Goal: Task Accomplishment & Management: Use online tool/utility

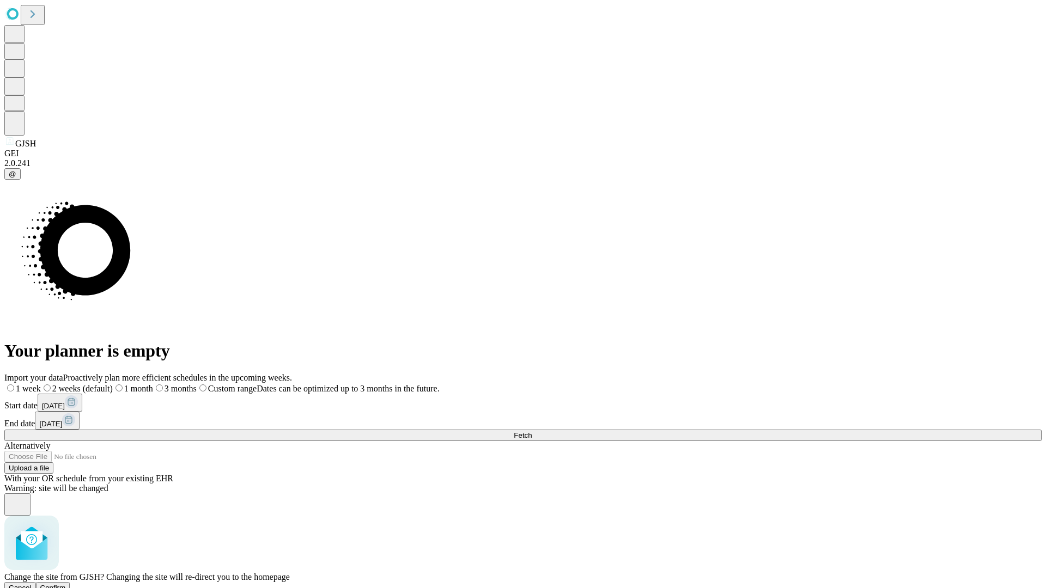
click at [66, 584] on span "Confirm" at bounding box center [53, 588] width 26 height 8
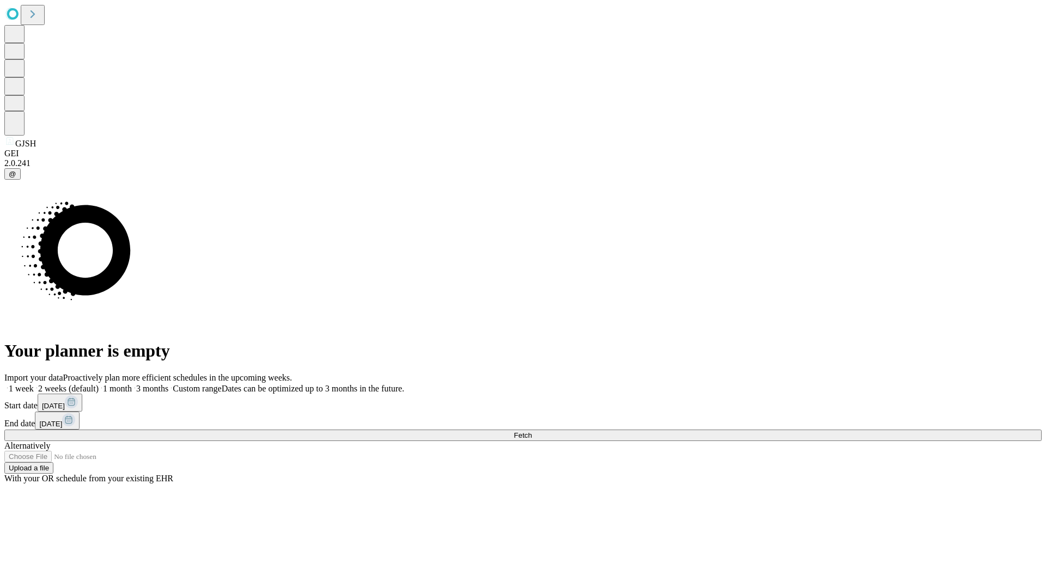
click at [99, 384] on label "2 weeks (default)" at bounding box center [66, 388] width 65 height 9
click at [532, 431] on span "Fetch" at bounding box center [523, 435] width 18 height 8
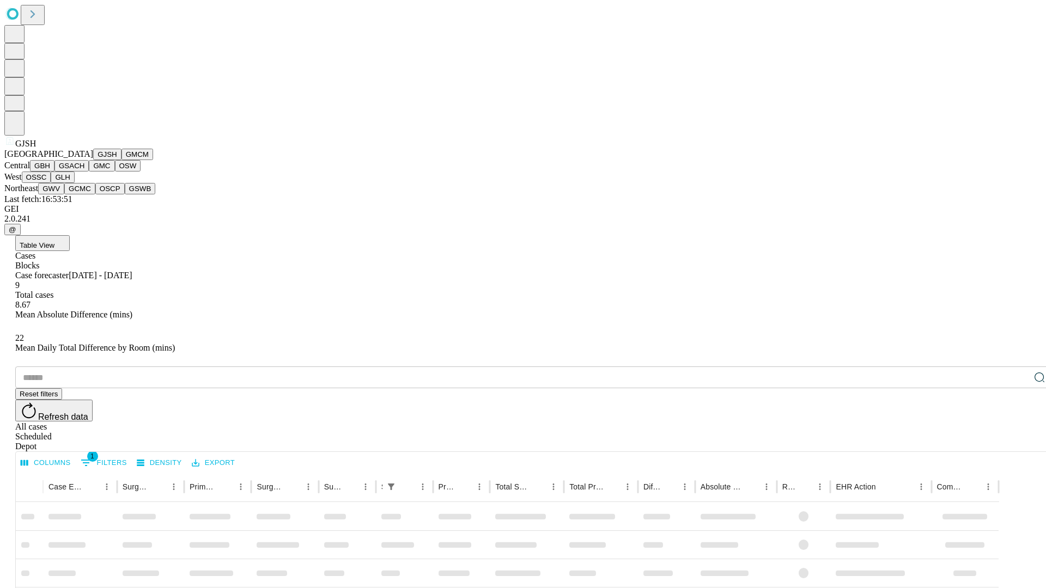
click at [121, 160] on button "GMCM" at bounding box center [137, 154] width 32 height 11
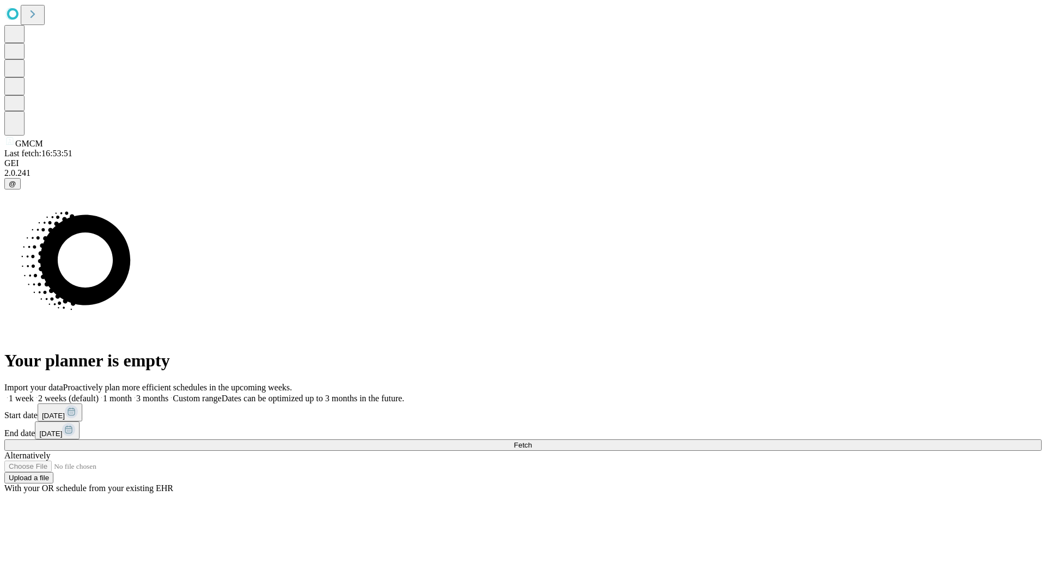
click at [99, 394] on label "2 weeks (default)" at bounding box center [66, 398] width 65 height 9
click at [532, 441] on span "Fetch" at bounding box center [523, 445] width 18 height 8
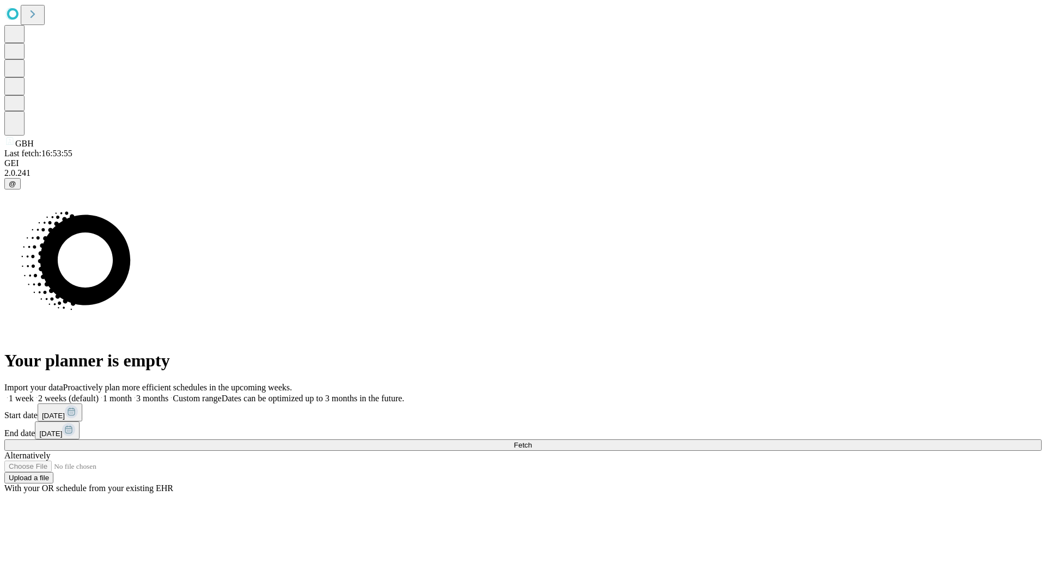
click at [99, 394] on label "2 weeks (default)" at bounding box center [66, 398] width 65 height 9
click at [532, 441] on span "Fetch" at bounding box center [523, 445] width 18 height 8
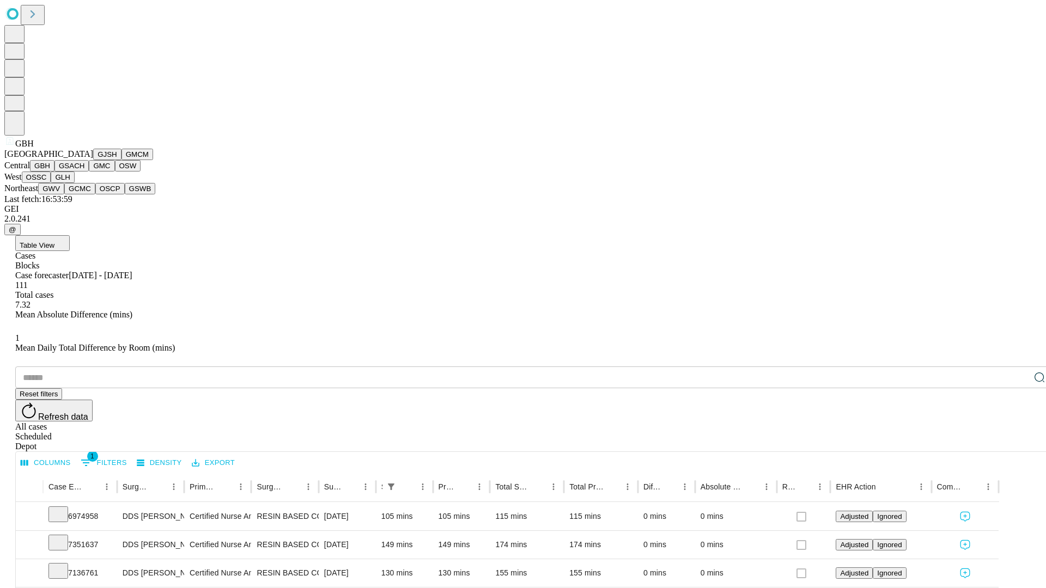
click at [84, 172] on button "GSACH" at bounding box center [71, 165] width 34 height 11
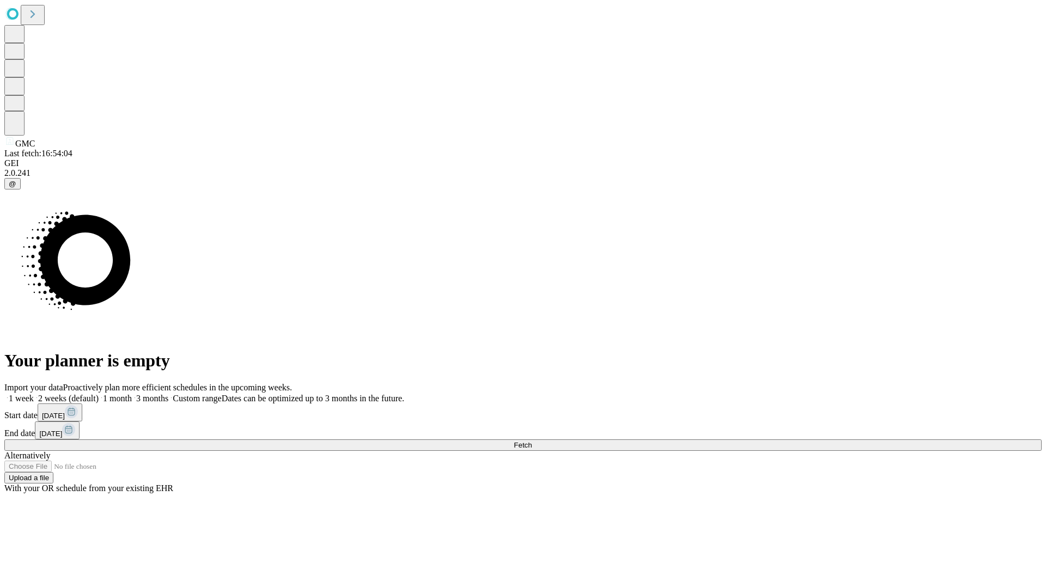
click at [99, 394] on label "2 weeks (default)" at bounding box center [66, 398] width 65 height 9
click at [532, 441] on span "Fetch" at bounding box center [523, 445] width 18 height 8
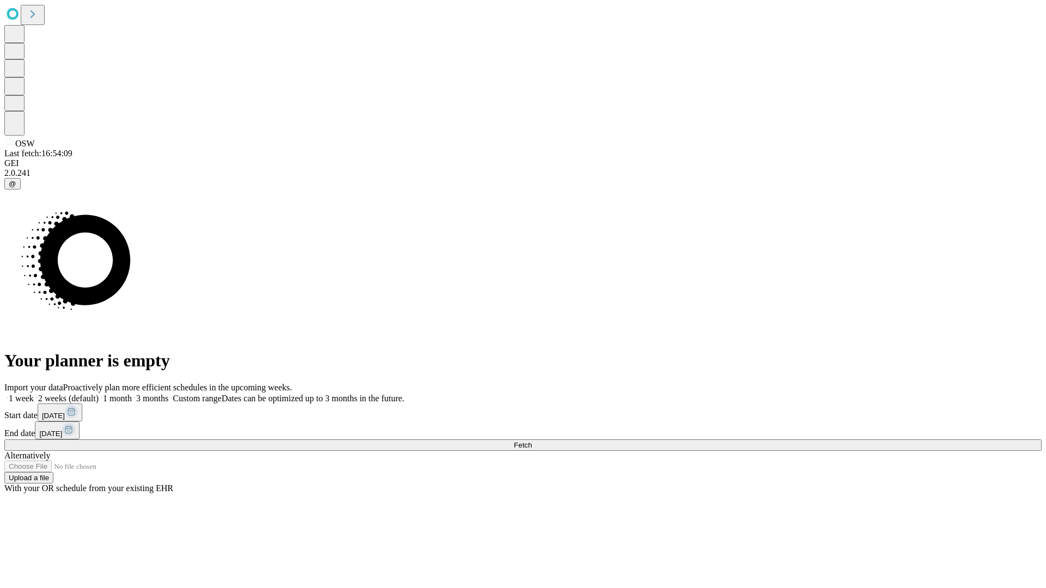
click at [532, 441] on span "Fetch" at bounding box center [523, 445] width 18 height 8
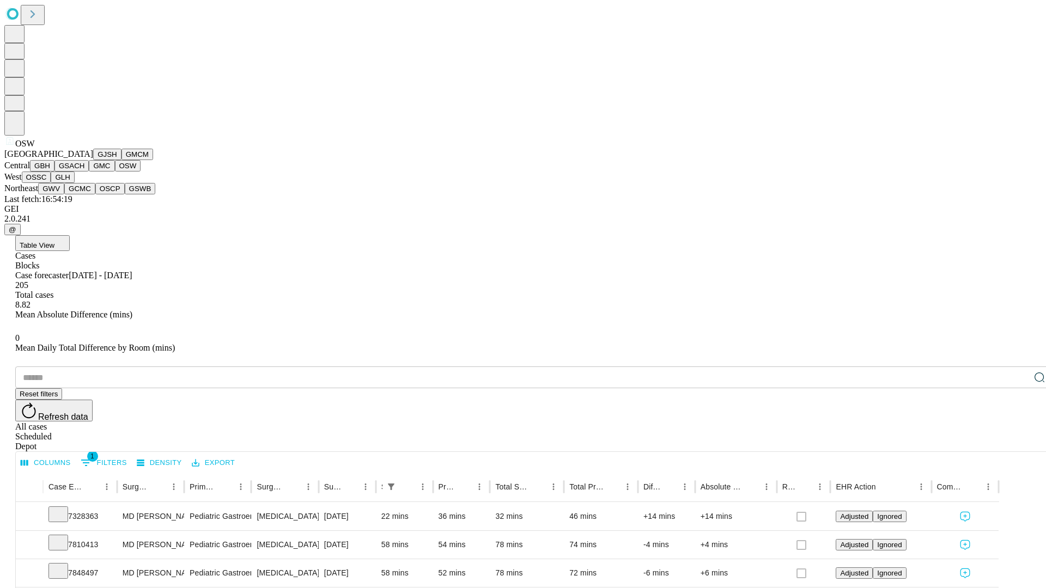
click at [51, 183] on button "OSSC" at bounding box center [36, 177] width 29 height 11
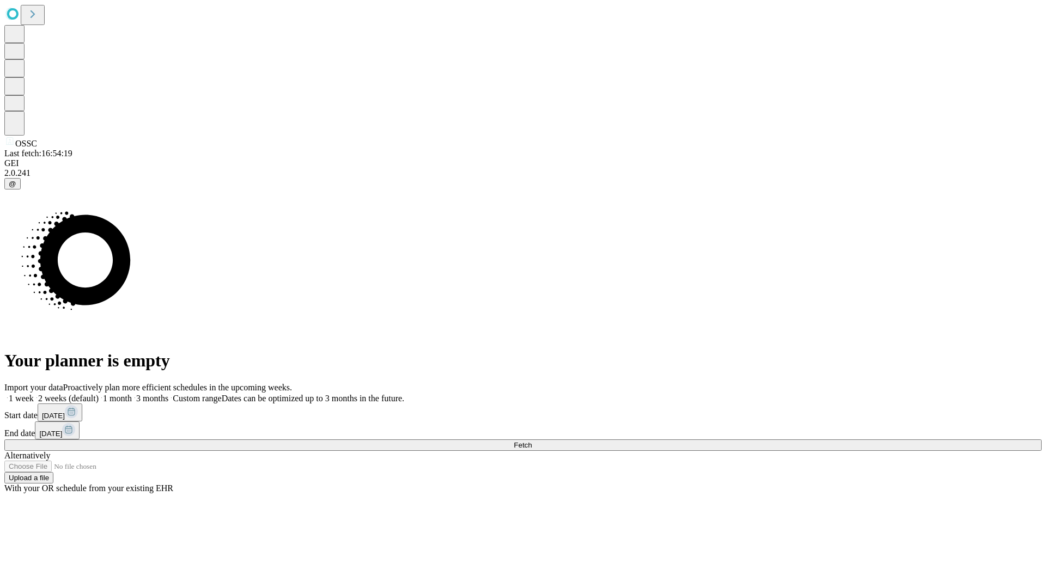
click at [99, 394] on label "2 weeks (default)" at bounding box center [66, 398] width 65 height 9
click at [532, 441] on span "Fetch" at bounding box center [523, 445] width 18 height 8
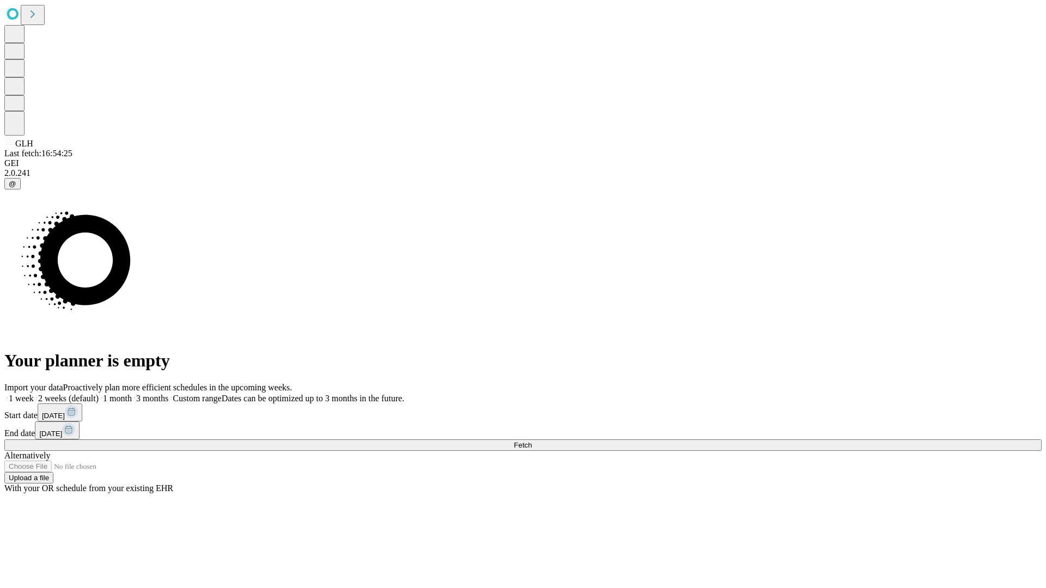
click at [99, 394] on label "2 weeks (default)" at bounding box center [66, 398] width 65 height 9
click at [532, 441] on span "Fetch" at bounding box center [523, 445] width 18 height 8
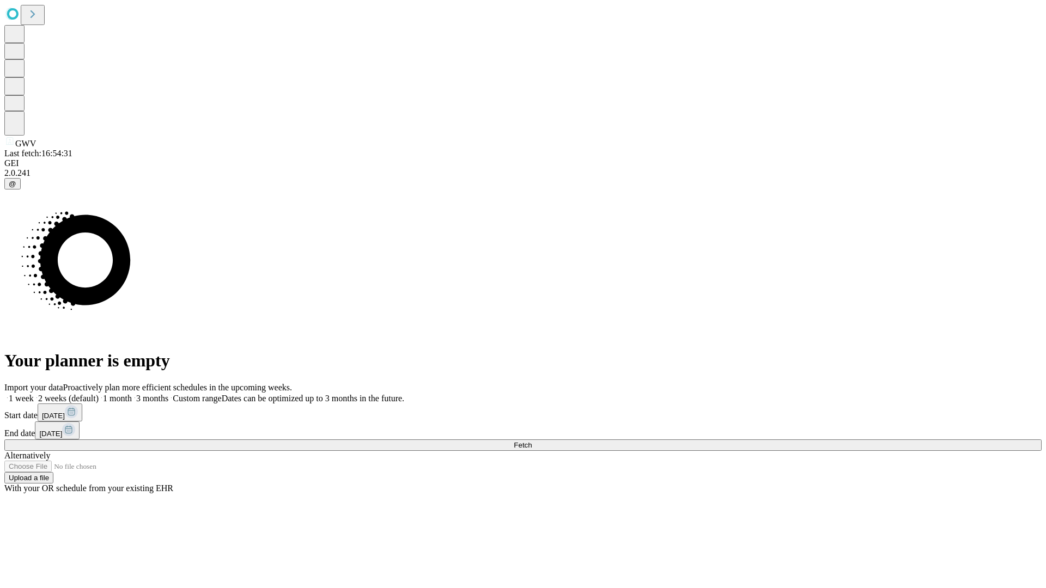
click at [99, 394] on label "2 weeks (default)" at bounding box center [66, 398] width 65 height 9
click at [532, 441] on span "Fetch" at bounding box center [523, 445] width 18 height 8
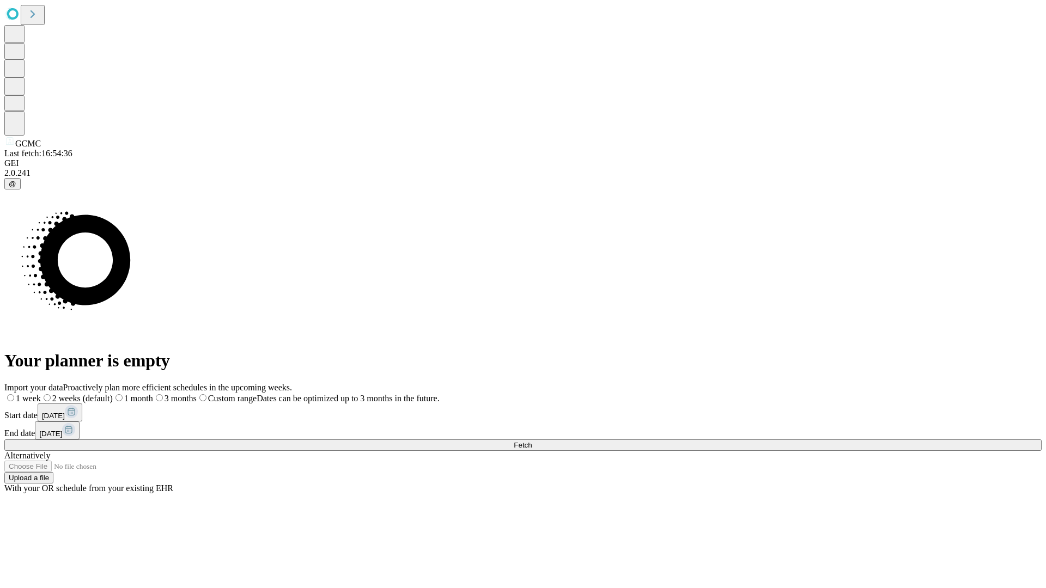
click at [113, 394] on label "2 weeks (default)" at bounding box center [77, 398] width 72 height 9
click at [532, 441] on span "Fetch" at bounding box center [523, 445] width 18 height 8
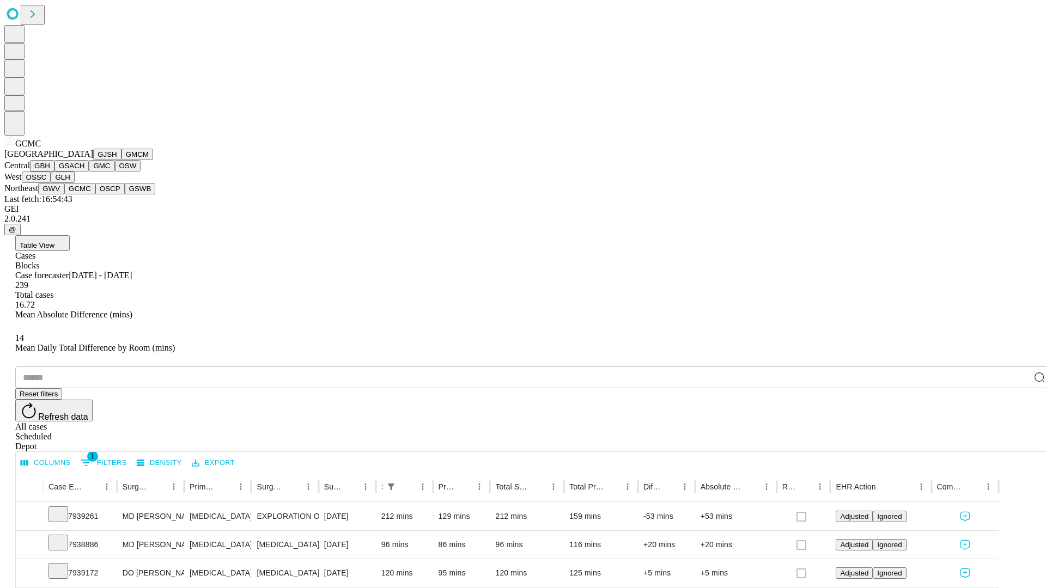
click at [95, 194] on button "OSCP" at bounding box center [109, 188] width 29 height 11
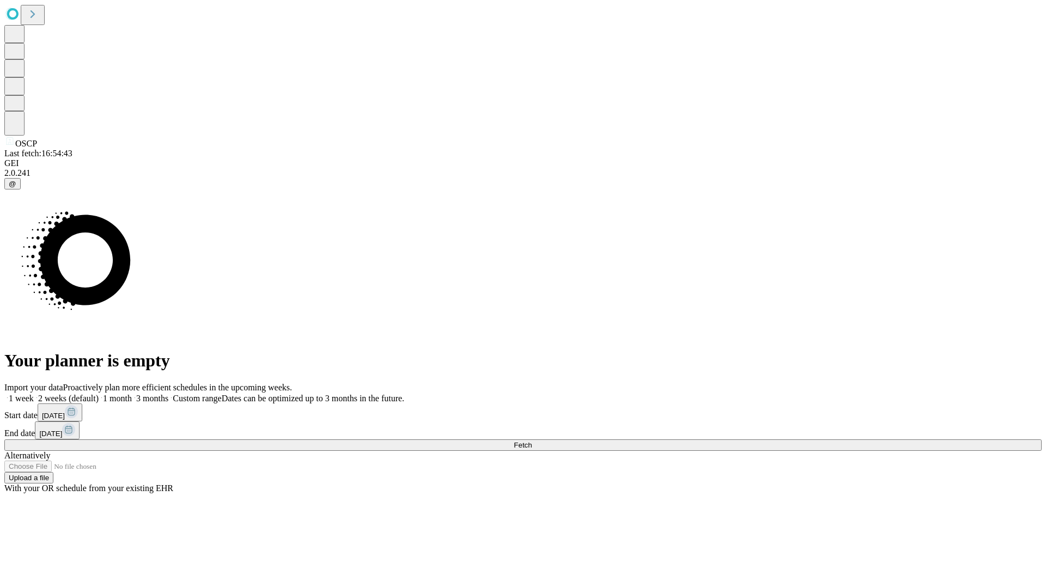
click at [99, 394] on label "2 weeks (default)" at bounding box center [66, 398] width 65 height 9
click at [532, 441] on span "Fetch" at bounding box center [523, 445] width 18 height 8
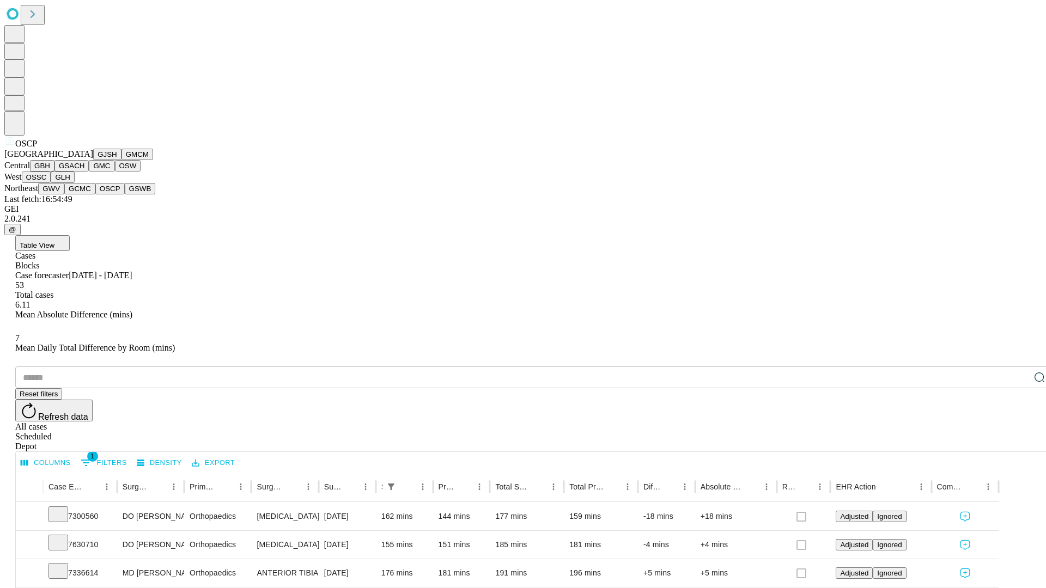
click at [125, 194] on button "GSWB" at bounding box center [140, 188] width 31 height 11
